Goal: Navigation & Orientation: Find specific page/section

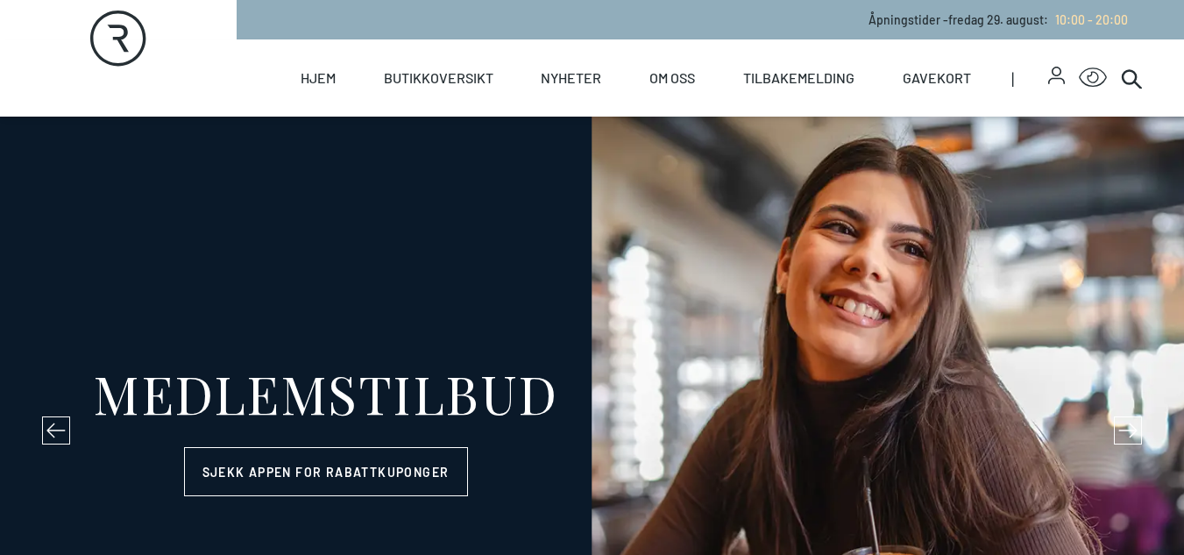
select select "NO"
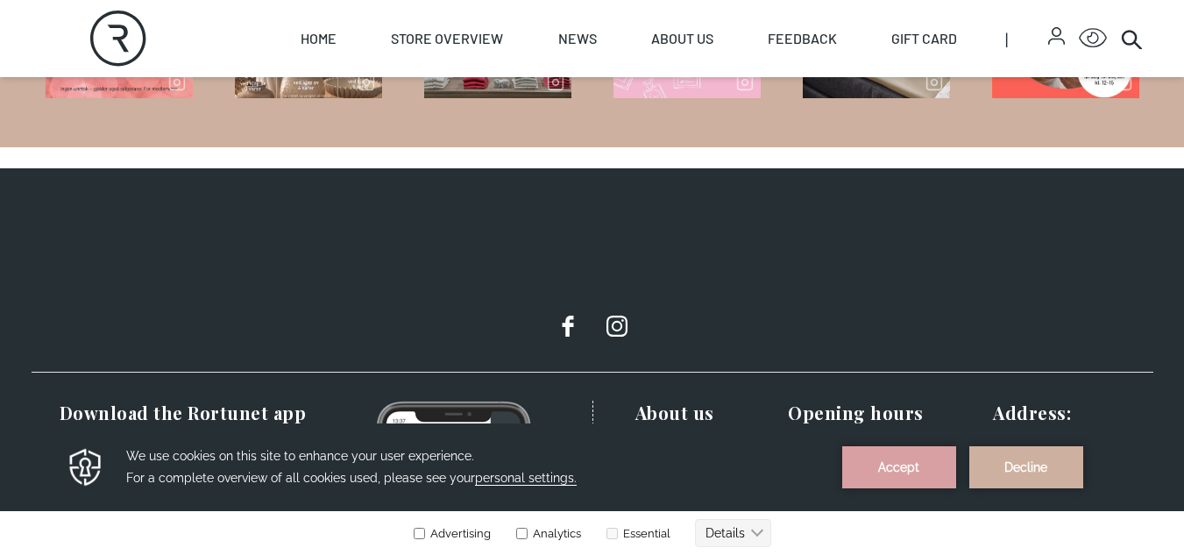
scroll to position [3108, 0]
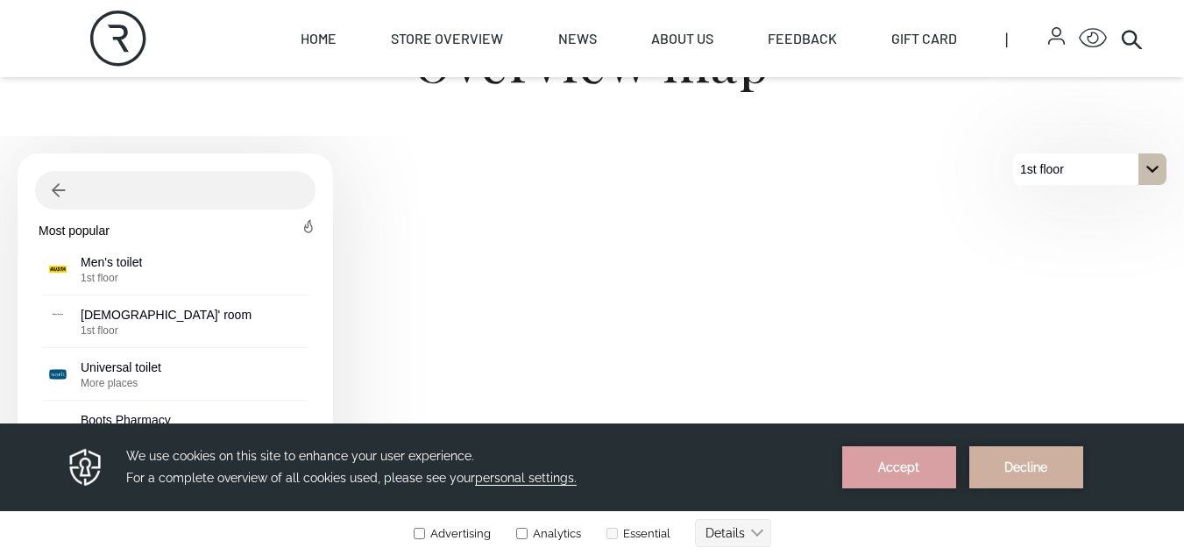
scroll to position [613, 0]
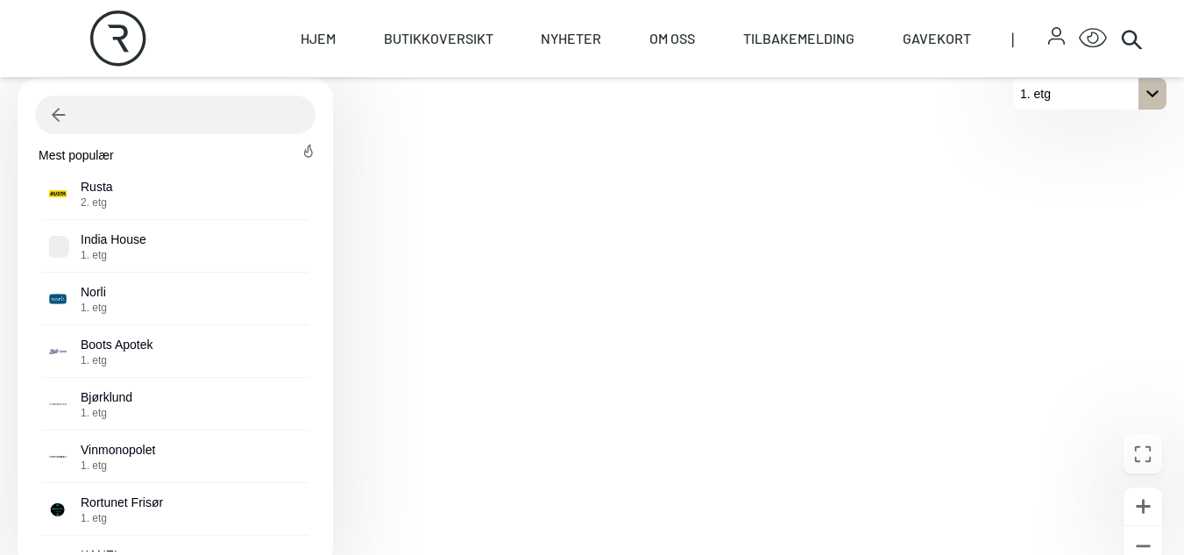
scroll to position [601, 0]
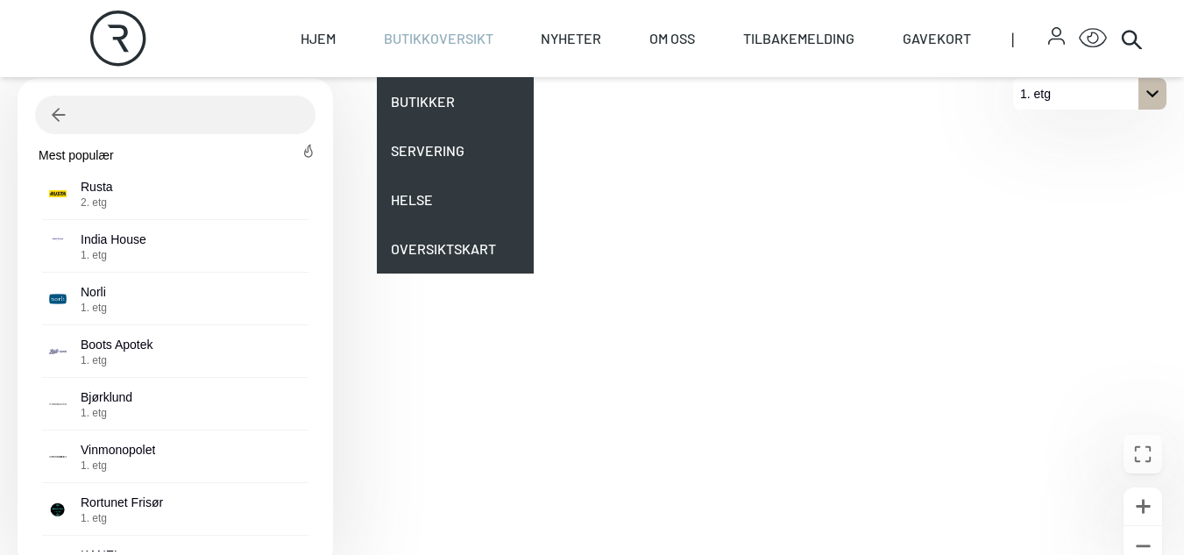
click at [446, 46] on link "Butikkoversikt" at bounding box center [439, 38] width 110 height 77
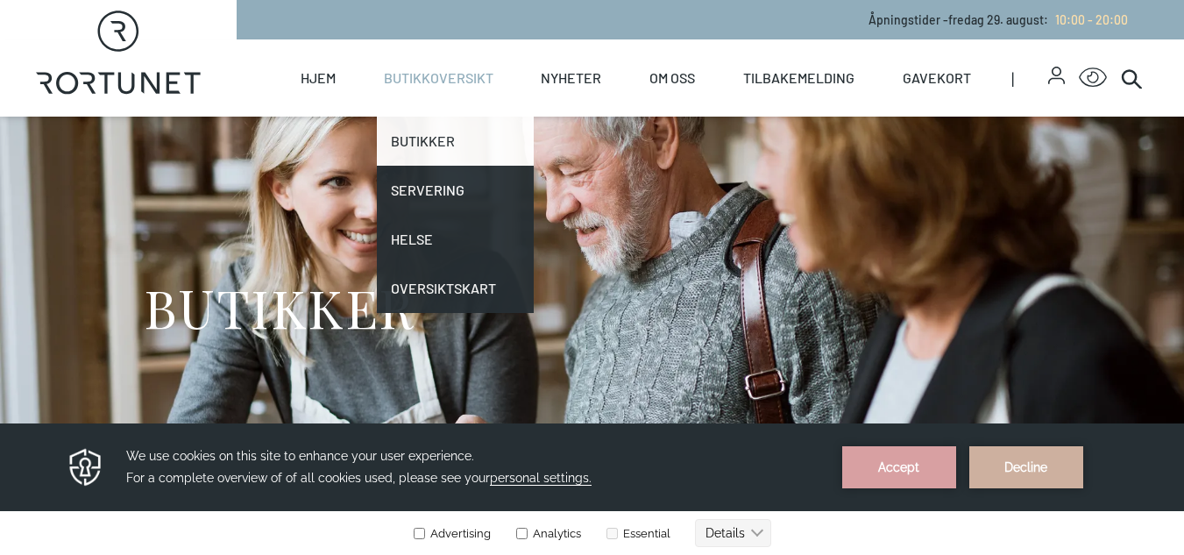
click at [432, 132] on link "Butikker" at bounding box center [456, 141] width 158 height 49
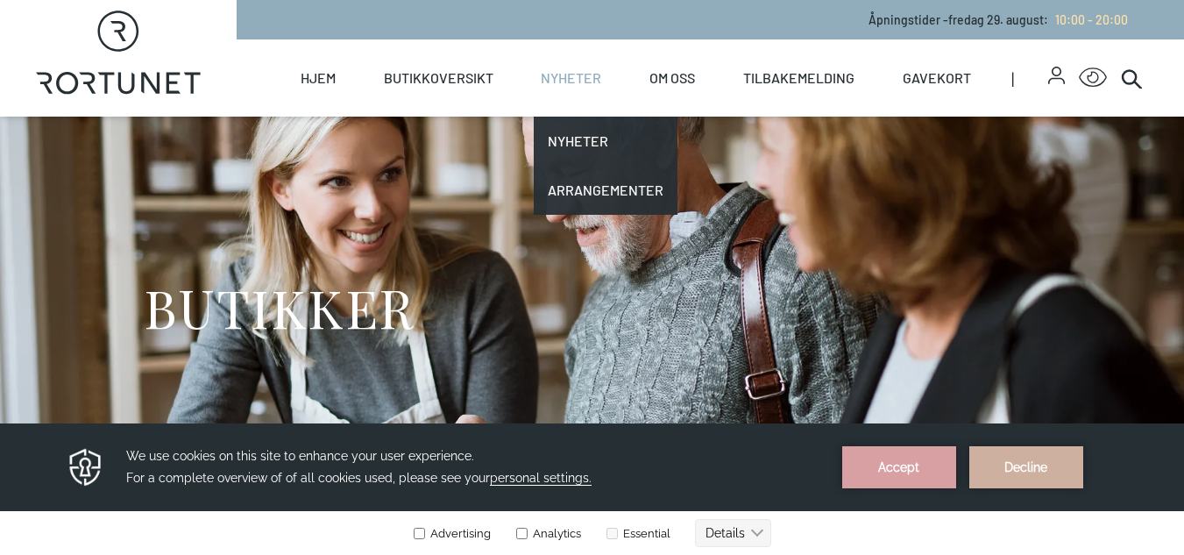
click at [566, 88] on link "Nyheter" at bounding box center [571, 77] width 60 height 77
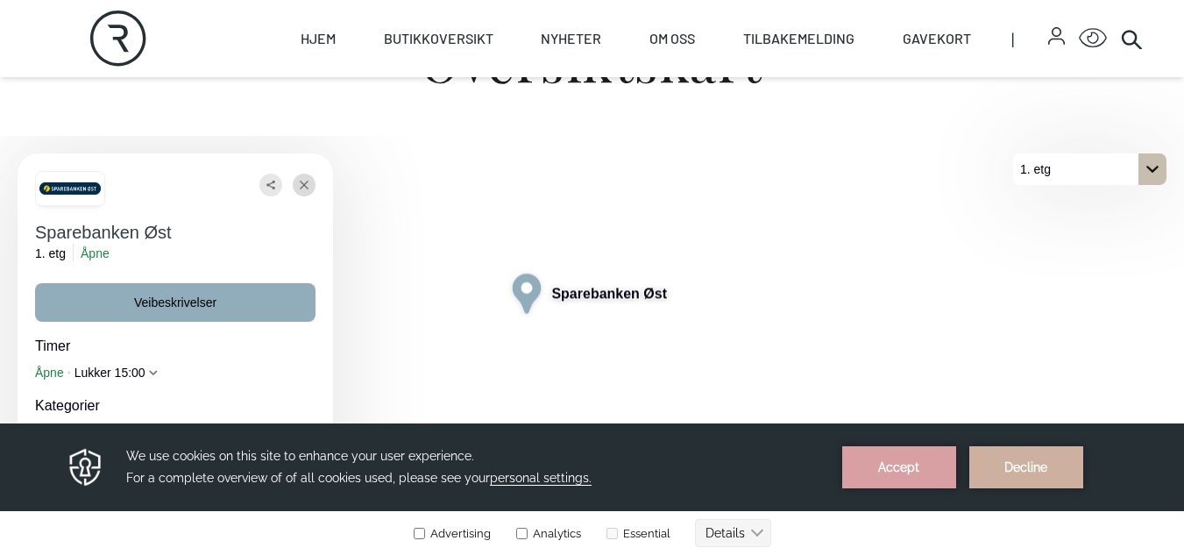
click at [311, 187] on button "Lukke" at bounding box center [304, 185] width 23 height 23
